Goal: Task Accomplishment & Management: Use online tool/utility

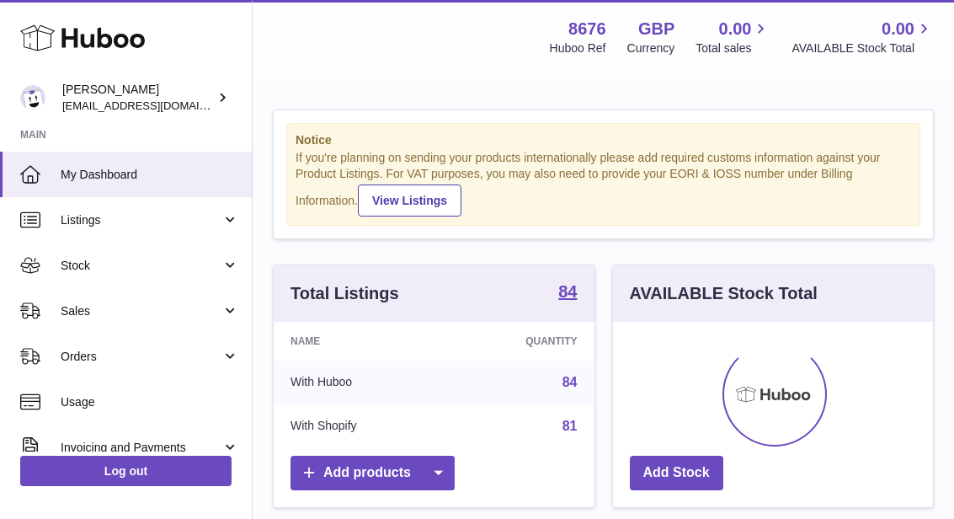
scroll to position [263, 320]
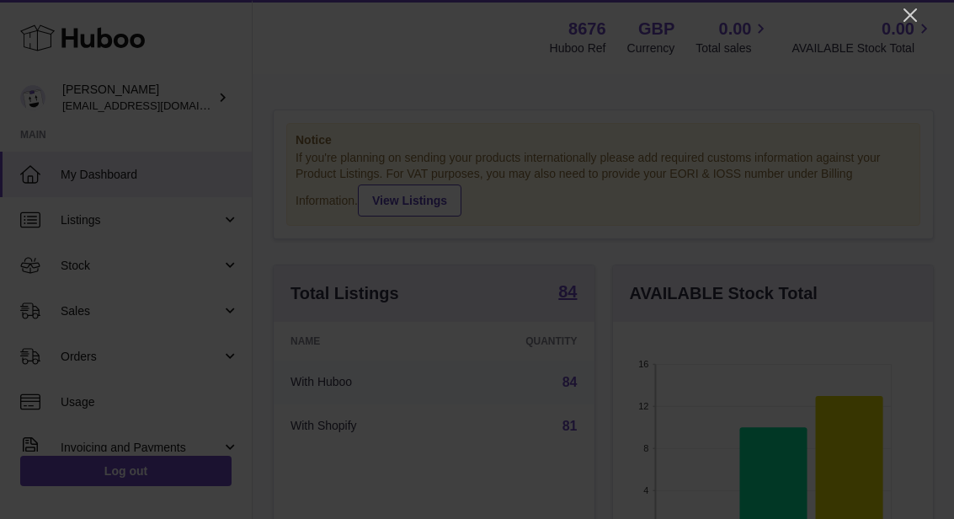
click at [905, 24] on icon "Close" at bounding box center [910, 15] width 20 height 20
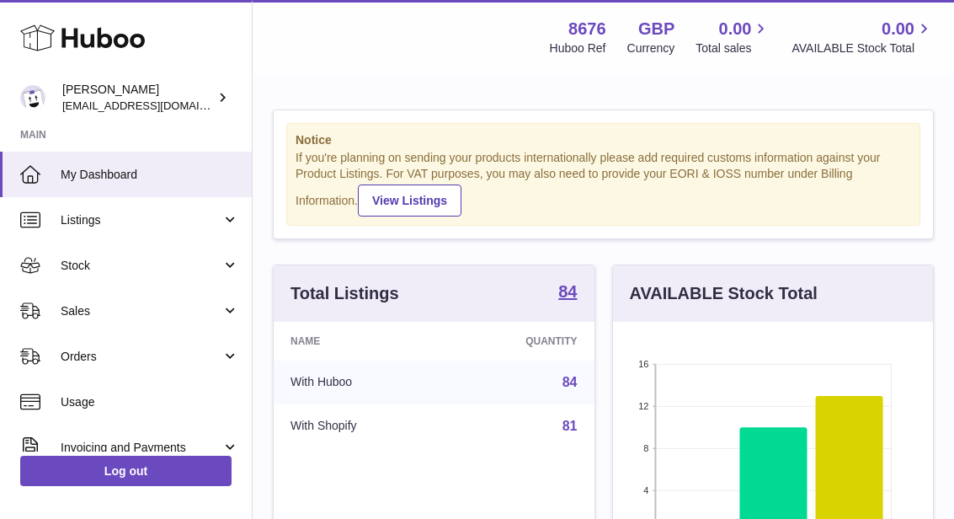
click at [56, 322] on link "Sales" at bounding box center [126, 310] width 252 height 45
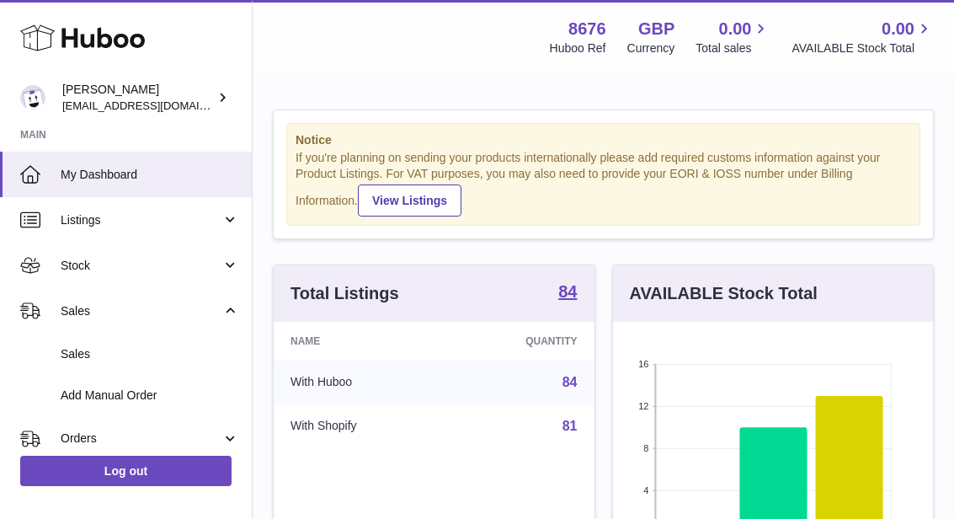
click at [56, 360] on link "Sales" at bounding box center [126, 354] width 252 height 41
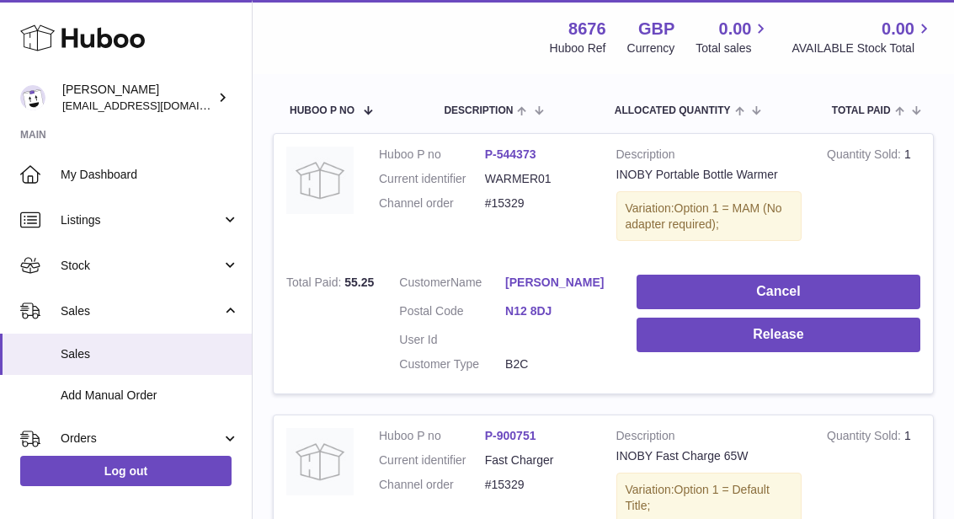
scroll to position [309, 0]
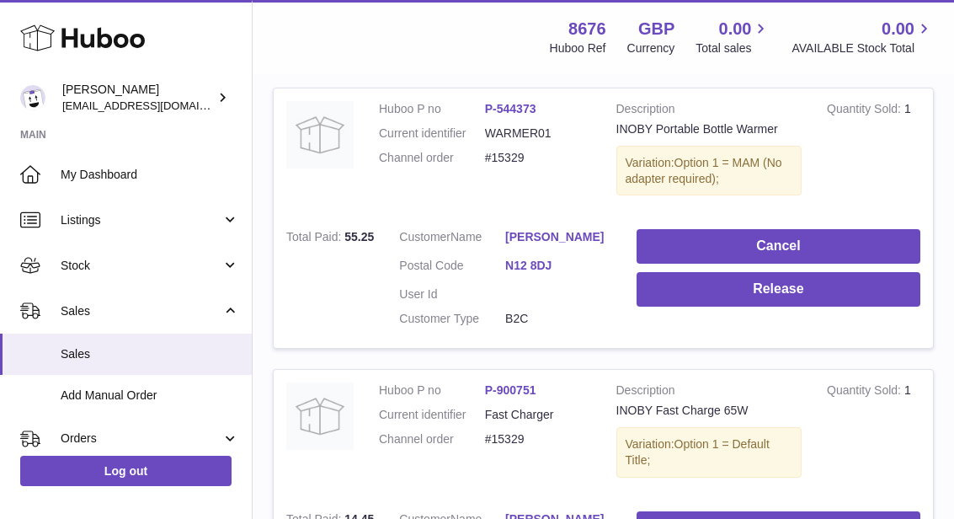
click at [762, 290] on button "Release" at bounding box center [779, 289] width 284 height 35
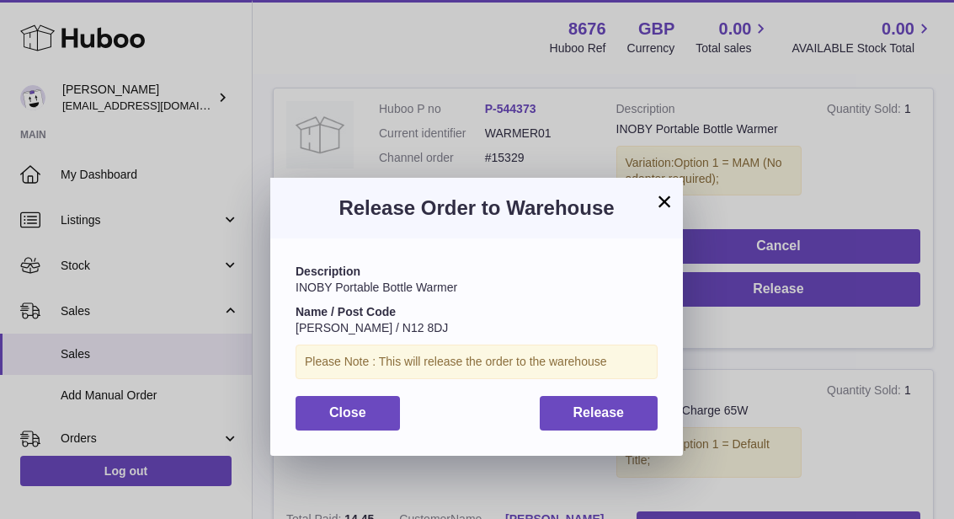
click at [634, 403] on button "Release" at bounding box center [599, 413] width 119 height 35
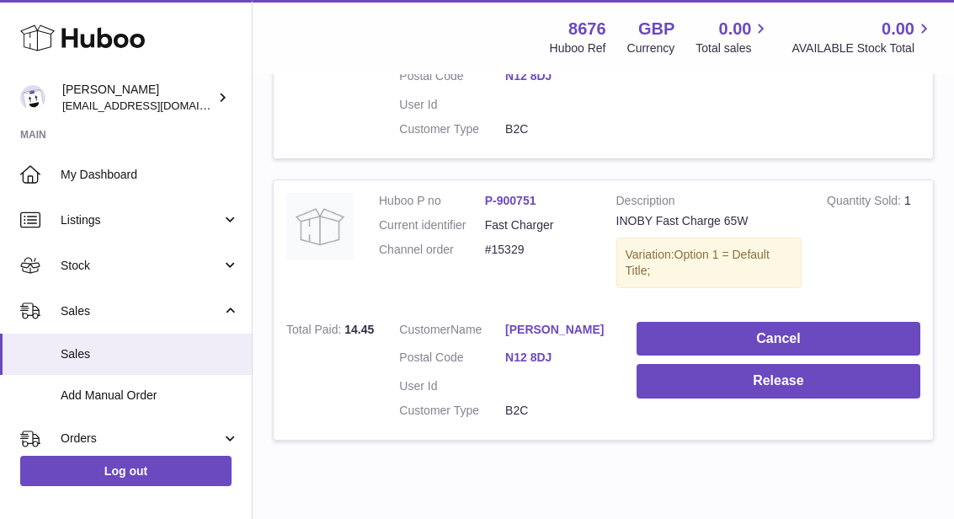
scroll to position [498, 0]
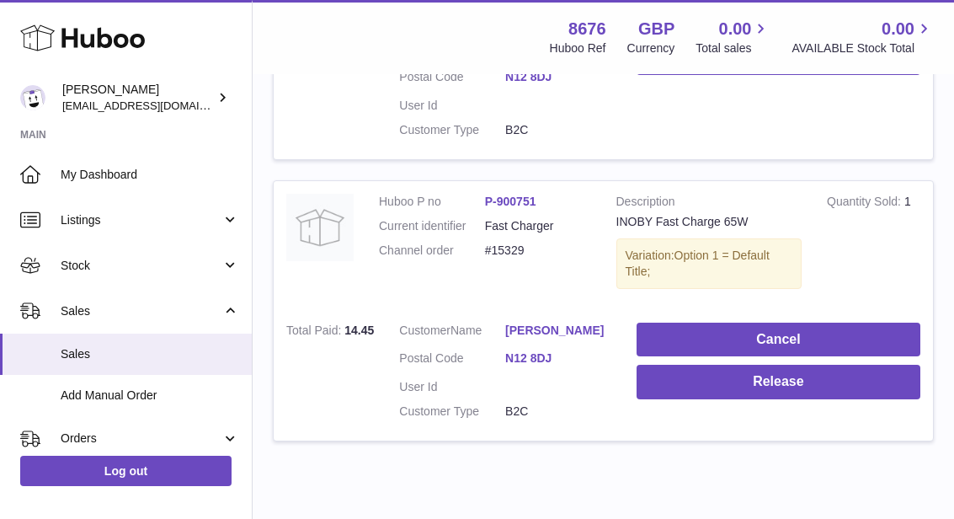
click at [807, 380] on button "Release" at bounding box center [779, 382] width 284 height 35
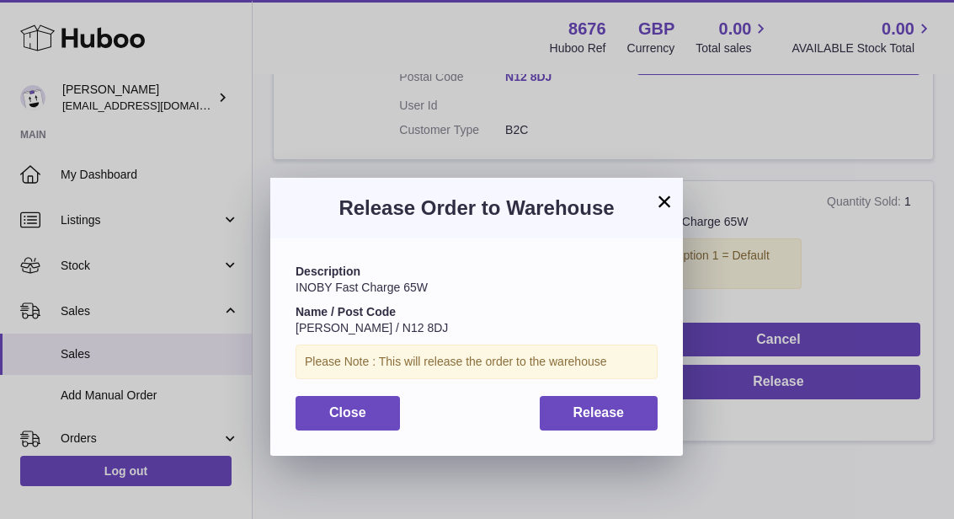
click at [631, 413] on button "Release" at bounding box center [599, 413] width 119 height 35
